Goal: Task Accomplishment & Management: Manage account settings

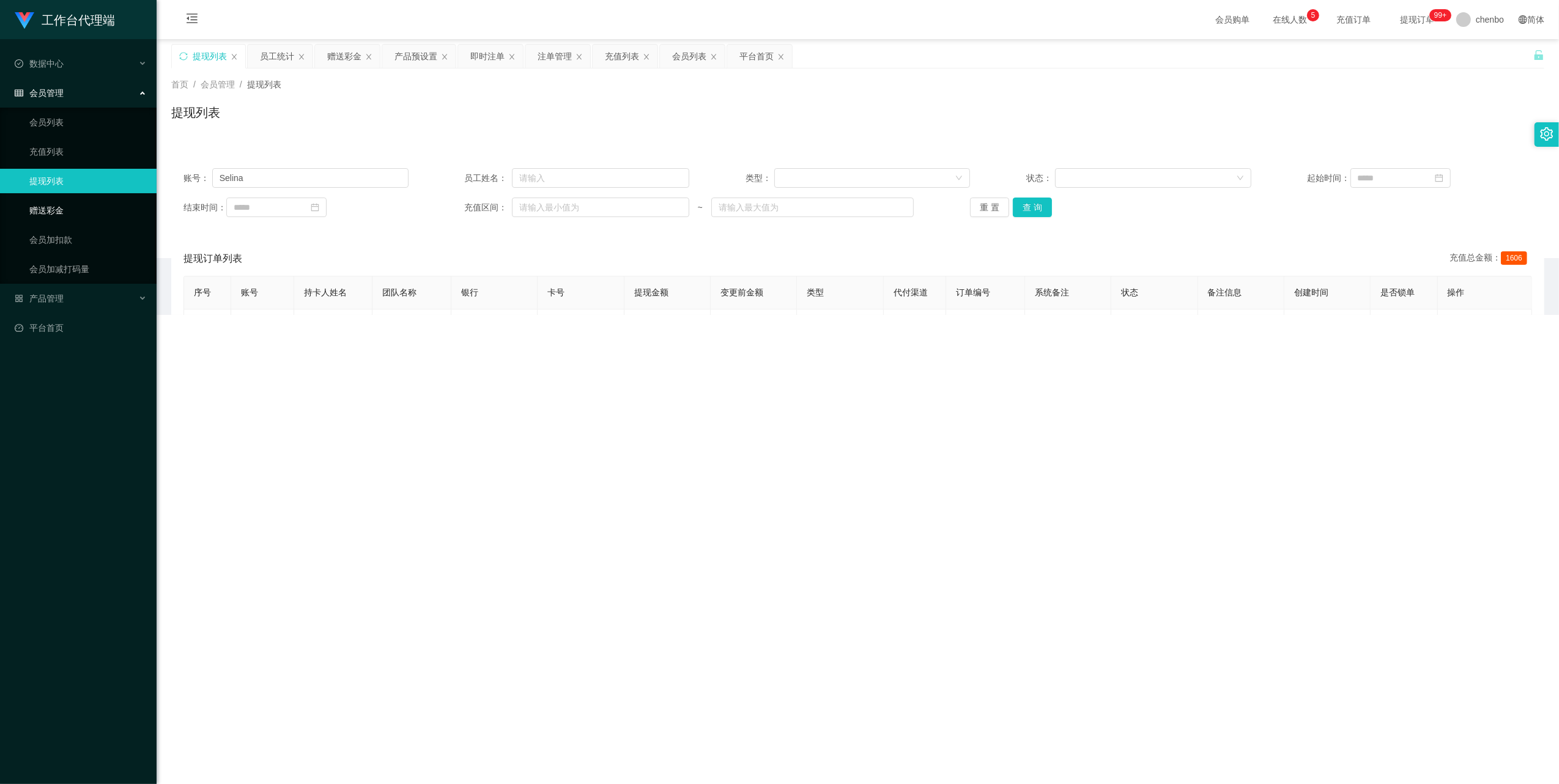
click at [50, 200] on link "赠送彩金" at bounding box center [88, 210] width 117 height 25
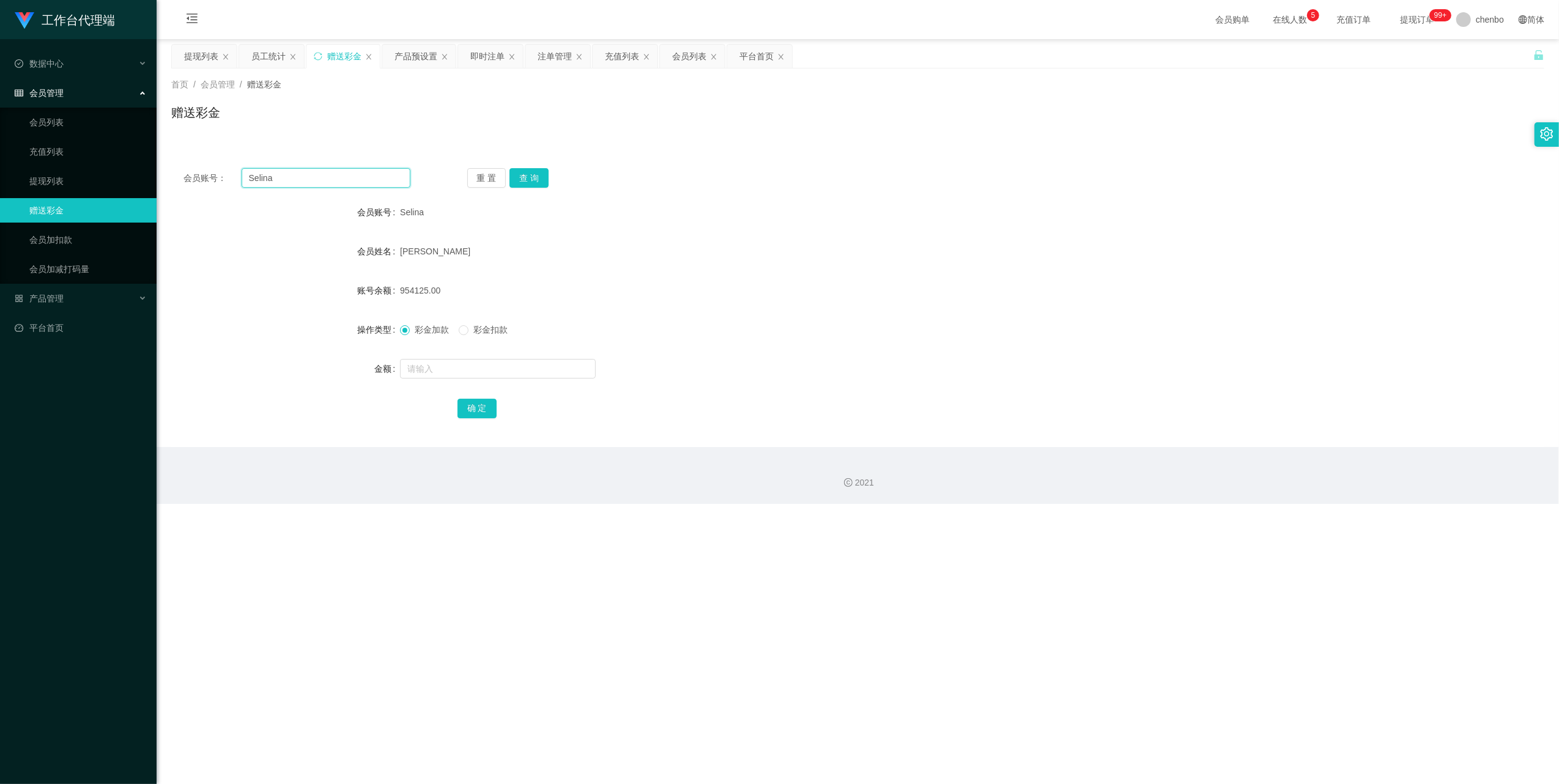
drag, startPoint x: 312, startPoint y: 180, endPoint x: 199, endPoint y: 175, distance: 113.1
click at [196, 175] on div "会员账号： [PERSON_NAME]" at bounding box center [297, 177] width 227 height 19
click at [57, 179] on link "提现列表" at bounding box center [88, 181] width 117 height 25
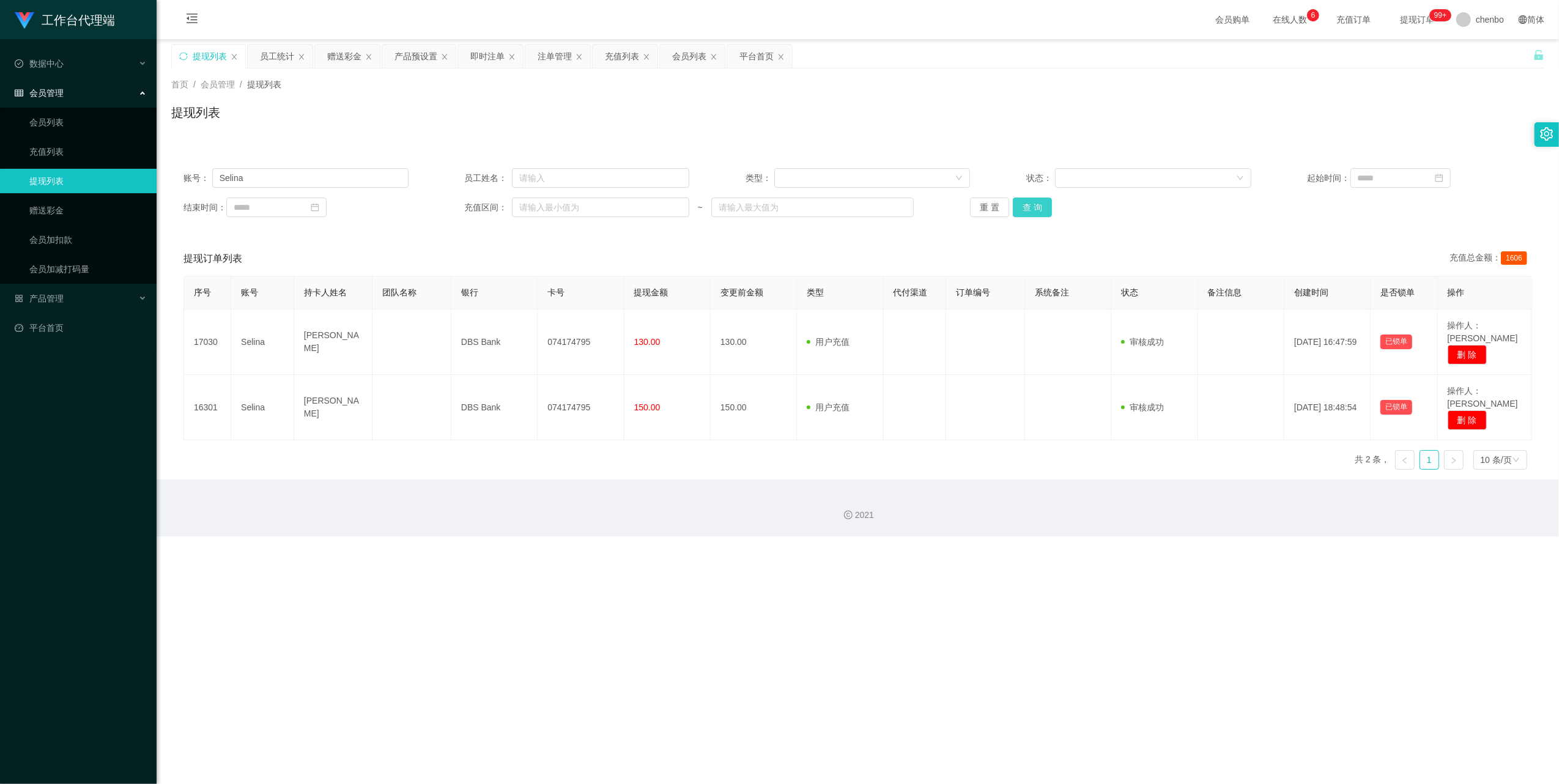
click at [1026, 204] on button "查 询" at bounding box center [1032, 207] width 39 height 19
click at [1026, 204] on div "重 置 查 询" at bounding box center [1082, 207] width 225 height 19
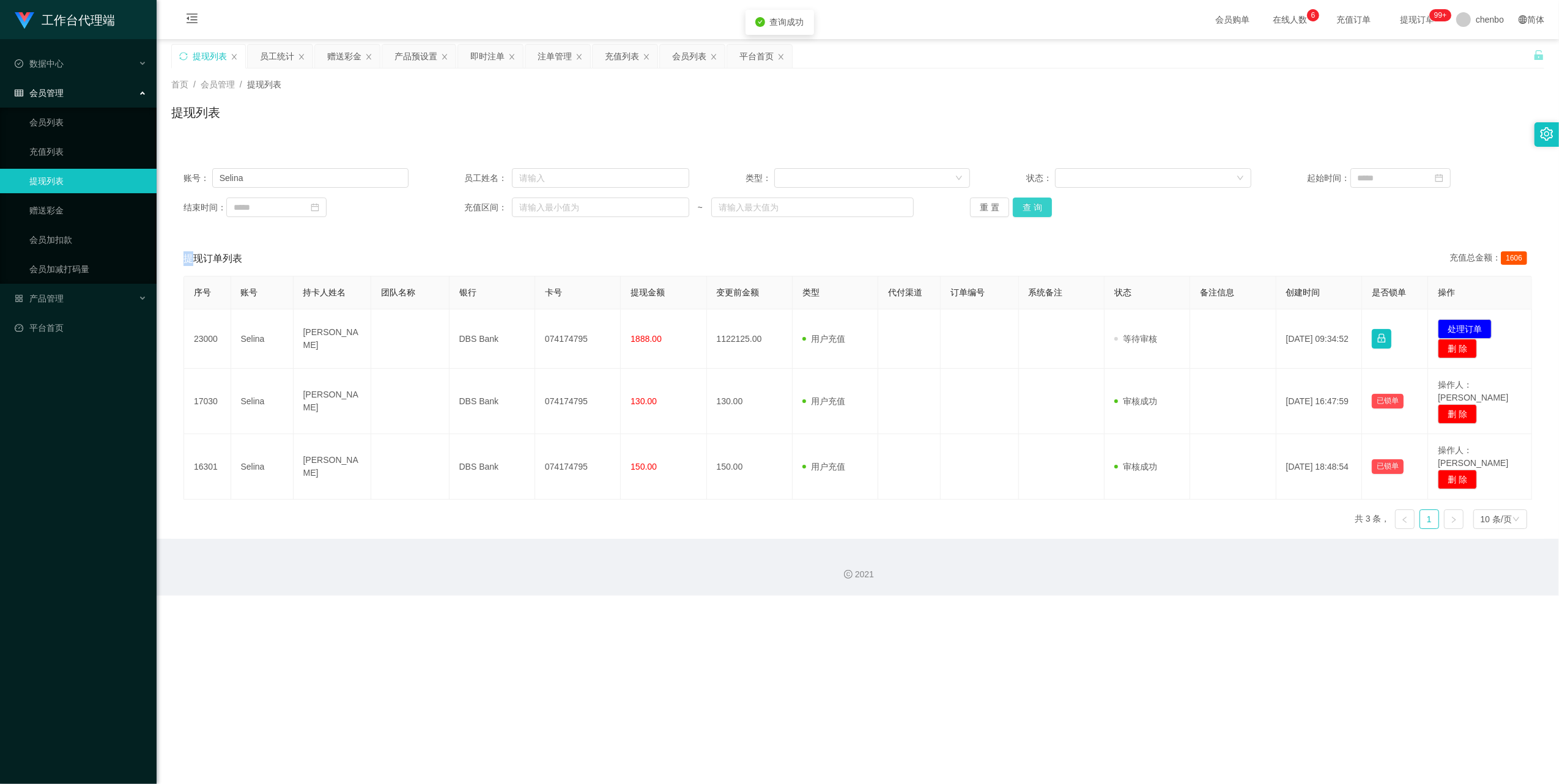
click at [1026, 204] on button "查 询" at bounding box center [1032, 207] width 39 height 19
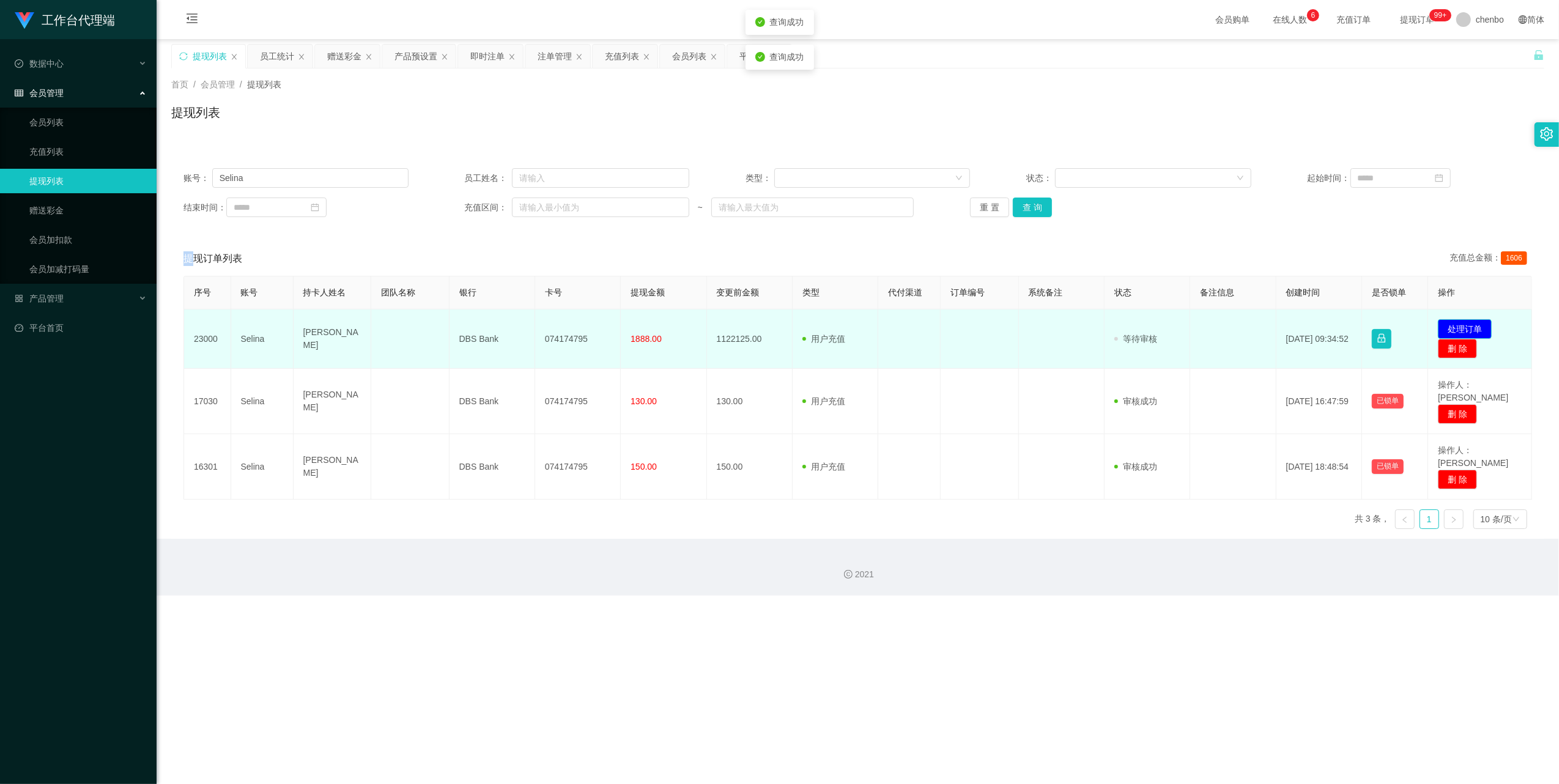
click at [1466, 319] on button "处理订单" at bounding box center [1464, 328] width 54 height 19
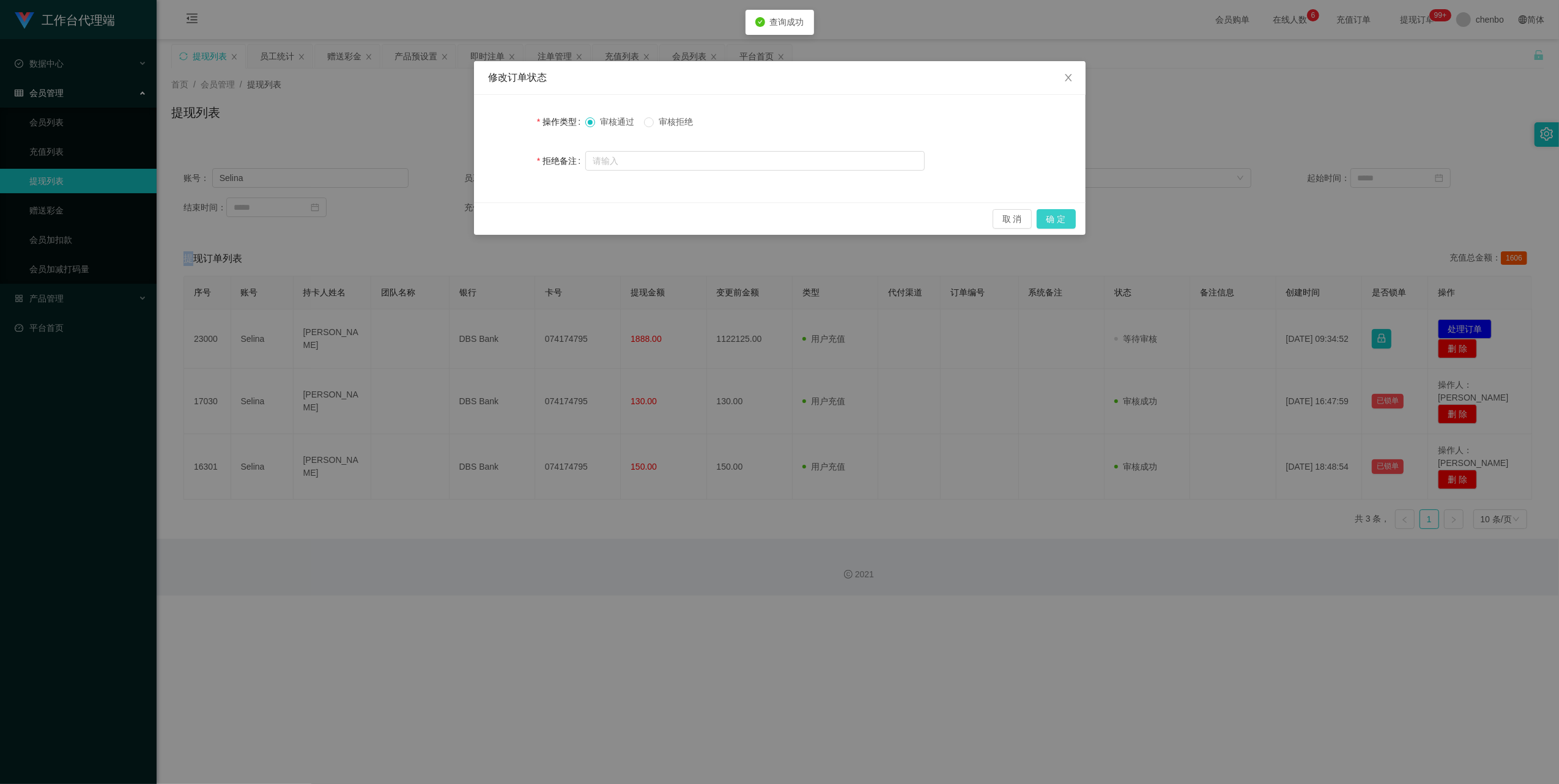
click at [1067, 218] on button "确 定" at bounding box center [1055, 219] width 39 height 19
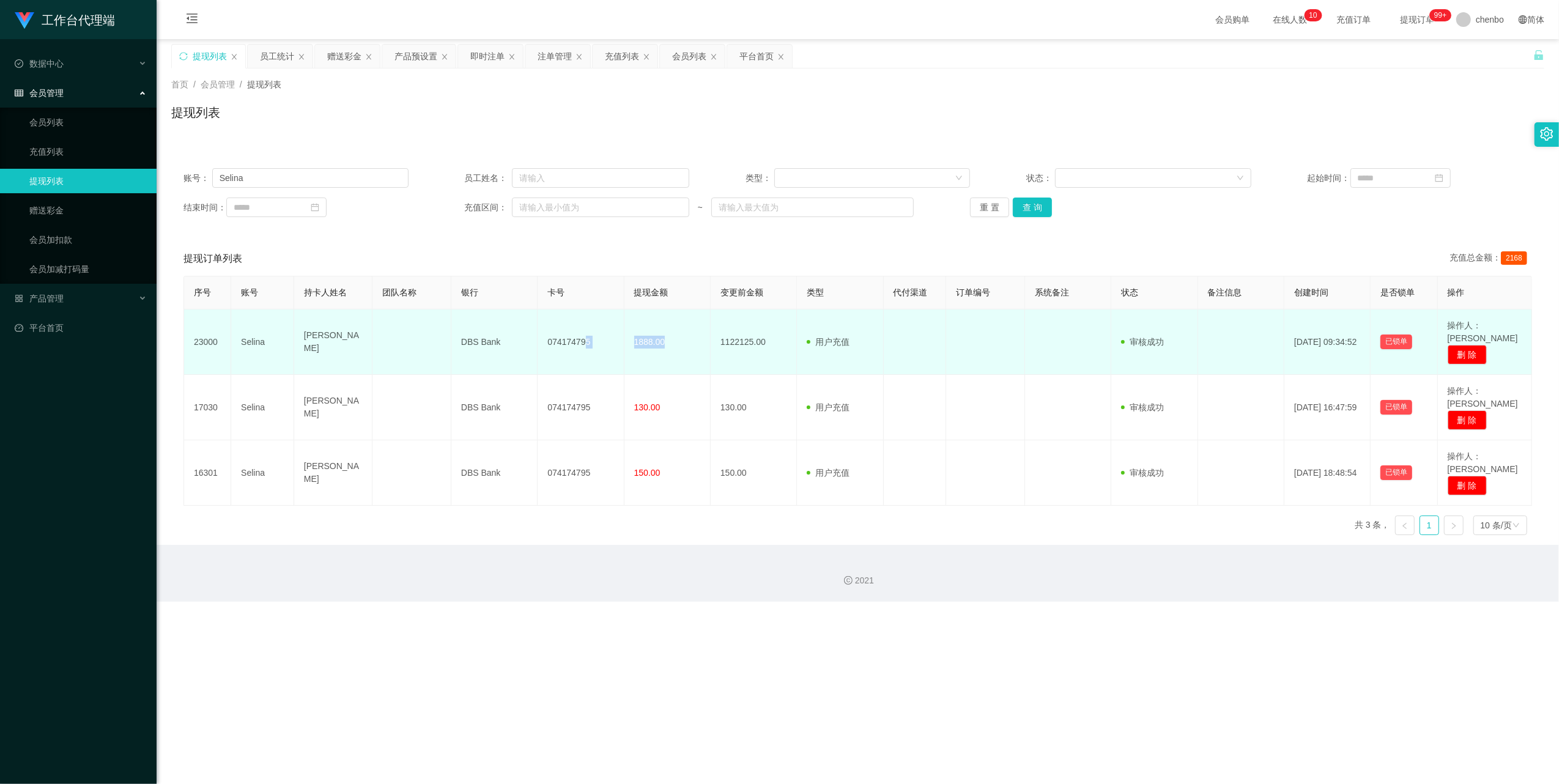
drag, startPoint x: 670, startPoint y: 340, endPoint x: 583, endPoint y: 340, distance: 87.0
click at [583, 340] on tr "23000 Selina Ouyang Dong DBS Bank 074174795 1888.00 1122125.00 用户充值 人工扣款 审核驳回 审…" at bounding box center [858, 341] width 1348 height 65
drag, startPoint x: 583, startPoint y: 340, endPoint x: 556, endPoint y: 356, distance: 31.4
click at [556, 356] on td "074174795" at bounding box center [580, 341] width 86 height 65
drag, startPoint x: 456, startPoint y: 335, endPoint x: 665, endPoint y: 339, distance: 209.0
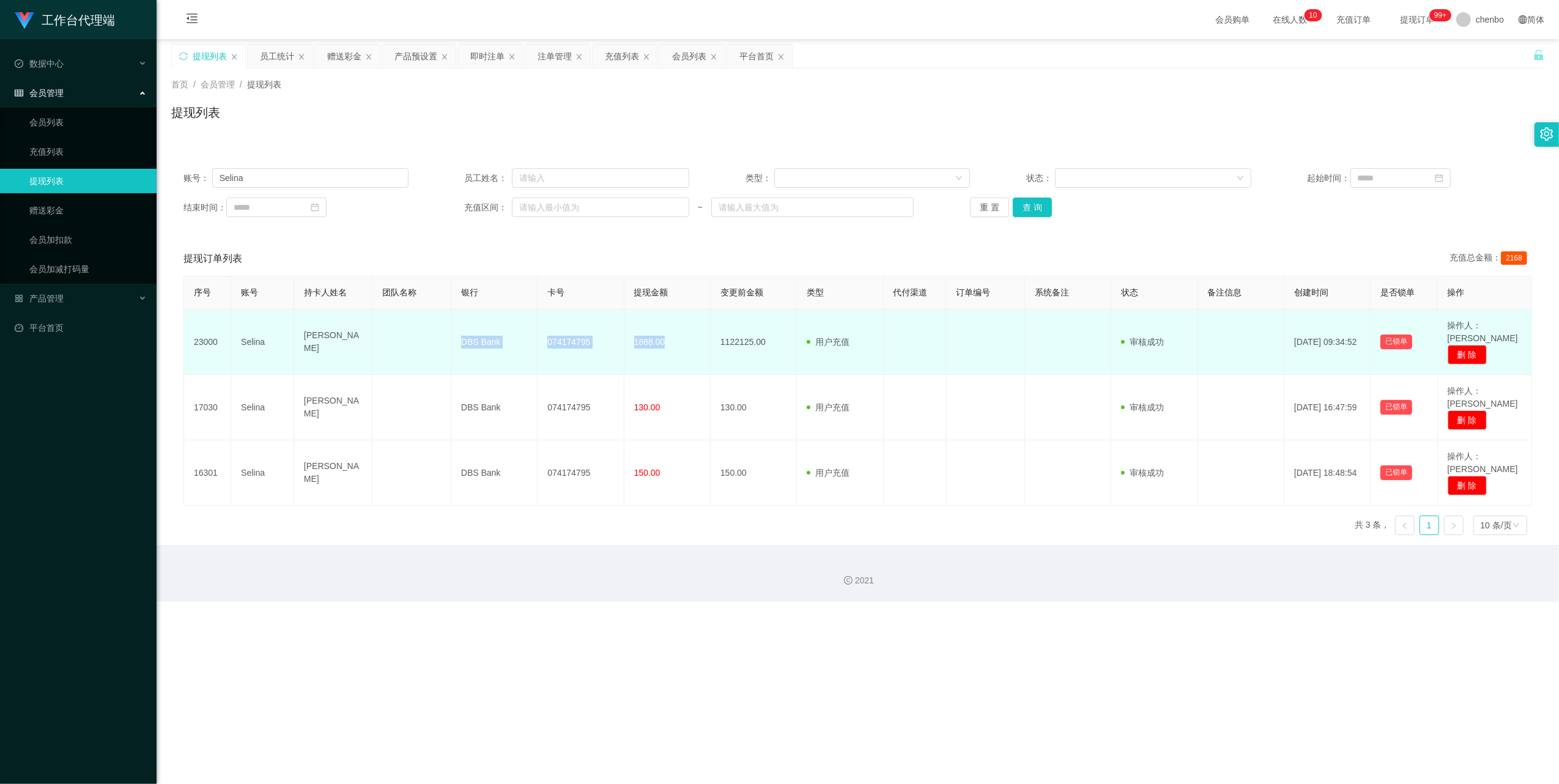
click at [665, 339] on tr "23000 Selina Ouyang Dong DBS Bank 074174795 1888.00 1122125.00 用户充值 人工扣款 审核驳回 审…" at bounding box center [858, 341] width 1348 height 65
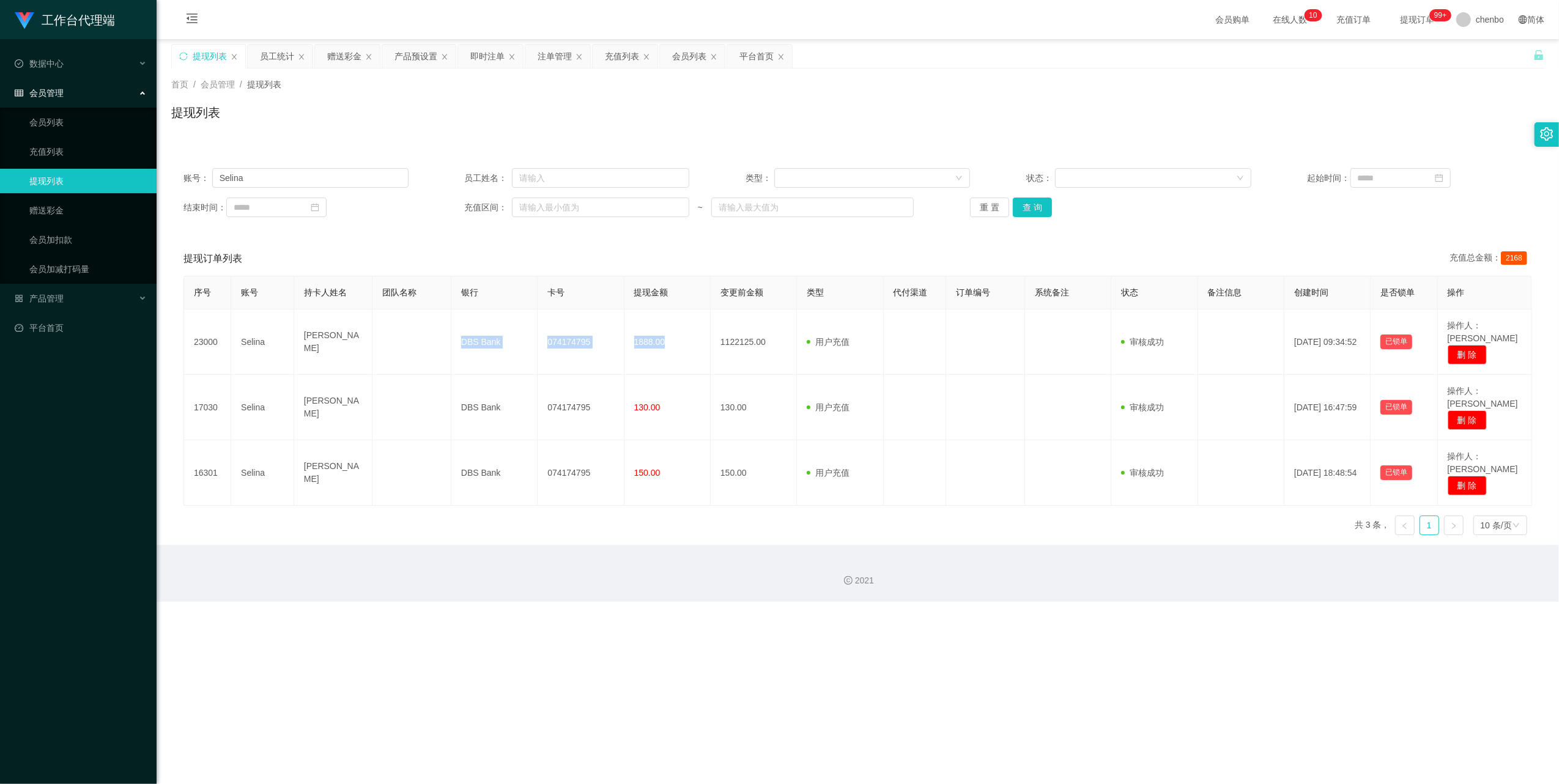
copy tr "DBS Bank 074174795 1888.00"
